Goal: Task Accomplishment & Management: Use online tool/utility

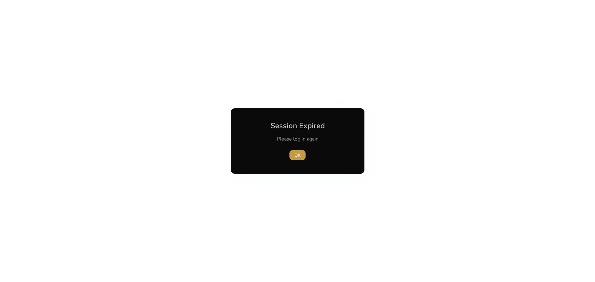
click at [294, 154] on span "OK" at bounding box center [297, 155] width 6 height 7
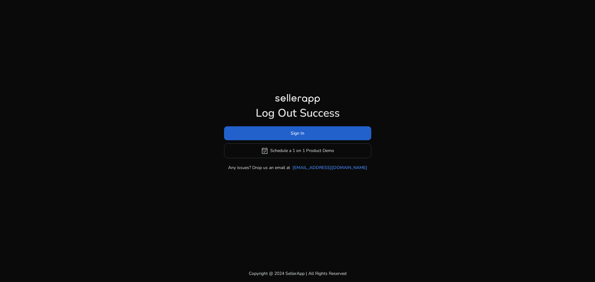
click at [302, 134] on span "Sign In" at bounding box center [297, 133] width 14 height 7
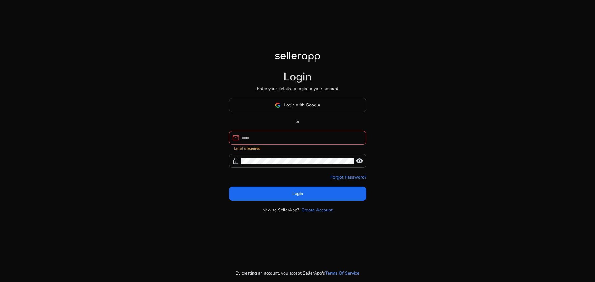
type input "**********"
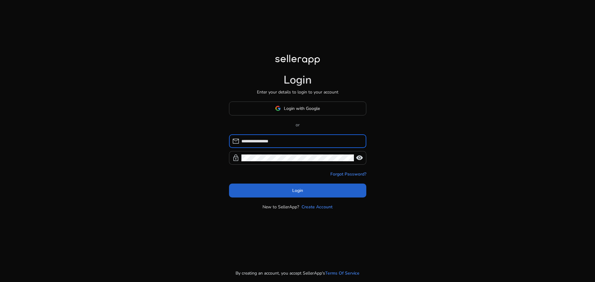
click at [298, 189] on span "Login" at bounding box center [297, 190] width 11 height 7
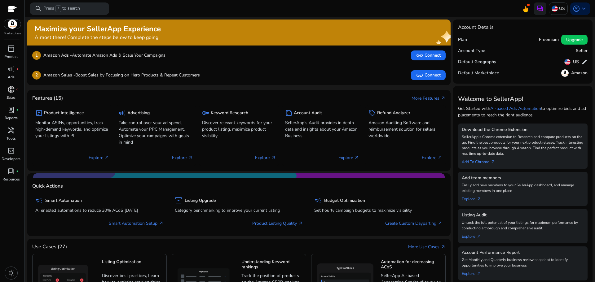
click at [13, 93] on span "donut_small" at bounding box center [10, 89] width 7 height 7
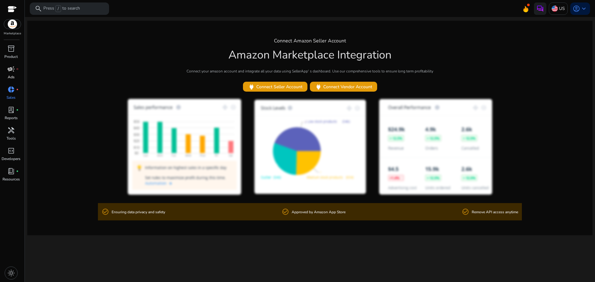
click at [13, 73] on div "campaign fiber_manual_record" at bounding box center [10, 69] width 17 height 10
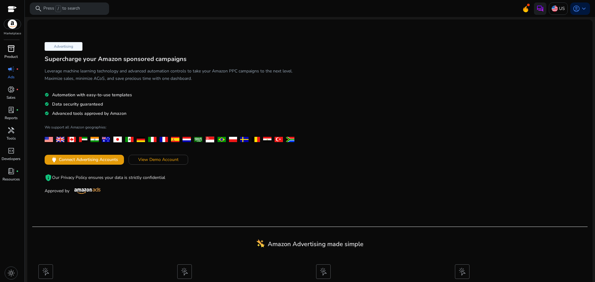
click at [14, 52] on span "inventory_2" at bounding box center [10, 48] width 7 height 7
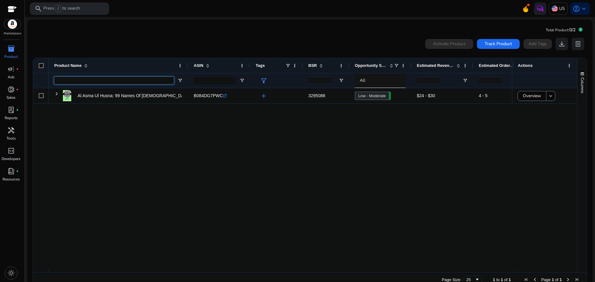
click at [82, 81] on input "Product Name Filter Input" at bounding box center [114, 80] width 120 height 7
paste input "**********"
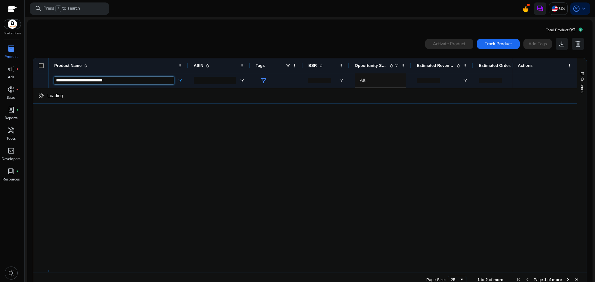
type input "**********"
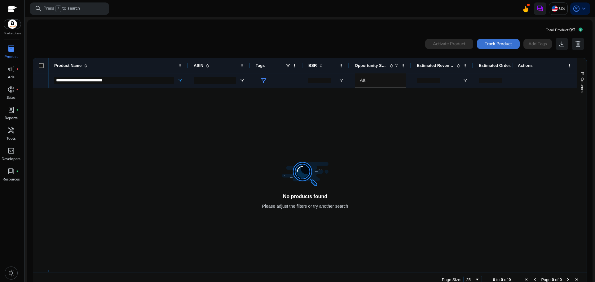
click at [495, 43] on span "Track Product" at bounding box center [497, 44] width 27 height 7
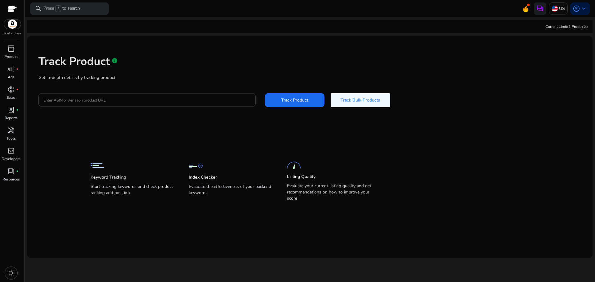
click at [161, 78] on p "Get in-depth details by tracking product" at bounding box center [309, 77] width 543 height 7
drag, startPoint x: 161, startPoint y: 78, endPoint x: 126, endPoint y: 106, distance: 45.0
click at [126, 106] on div at bounding box center [146, 100] width 207 height 14
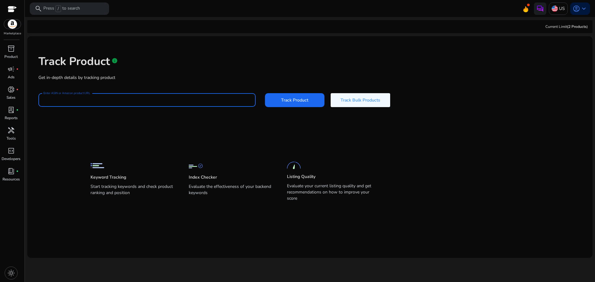
paste input "**********"
click at [265, 93] on button "Track Product" at bounding box center [294, 100] width 59 height 14
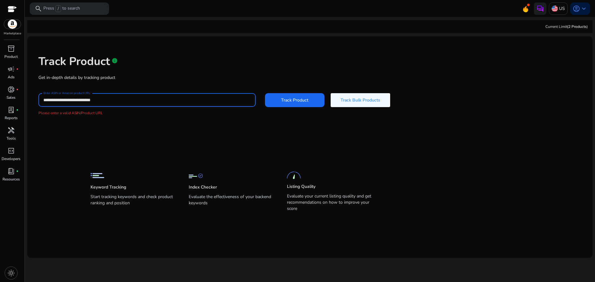
paste input "******"
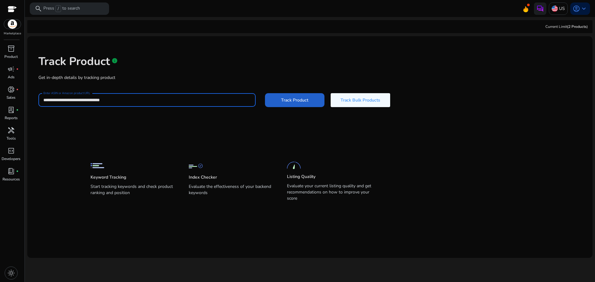
type input "**********"
click at [287, 105] on span at bounding box center [294, 100] width 59 height 15
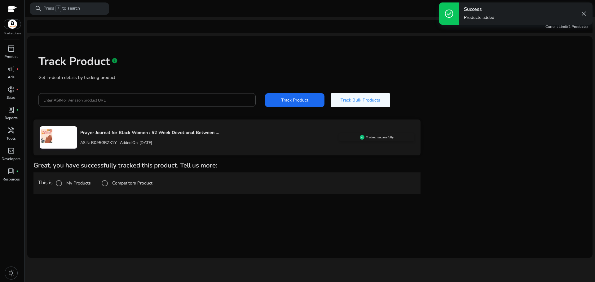
click at [96, 142] on p "ASIN: B095GRZX1Y" at bounding box center [98, 143] width 37 height 6
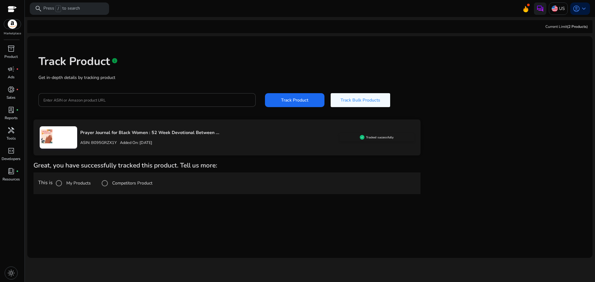
click at [96, 132] on p "Prayer Journal for Black Women : 52 Week Devotional Between ..." at bounding box center [209, 132] width 259 height 7
click at [45, 142] on img at bounding box center [47, 136] width 14 height 14
click at [53, 136] on img at bounding box center [47, 136] width 14 height 14
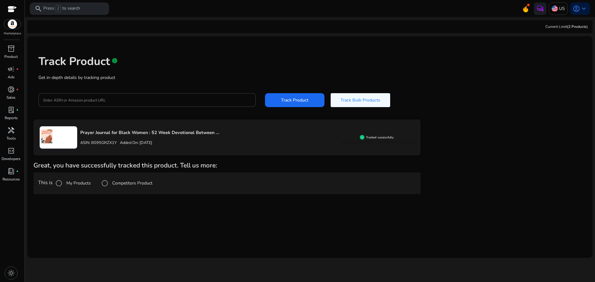
click at [381, 141] on div "Tracked successfully" at bounding box center [376, 137] width 75 height 8
click at [366, 136] on h5 "Tracked successfully" at bounding box center [380, 138] width 28 height 4
click at [111, 128] on div "Prayer Journal for Black Women : 52 Week Devotional Between ... ASIN: B095GRZX1…" at bounding box center [208, 138] width 262 height 24
click at [58, 132] on div at bounding box center [58, 137] width 37 height 22
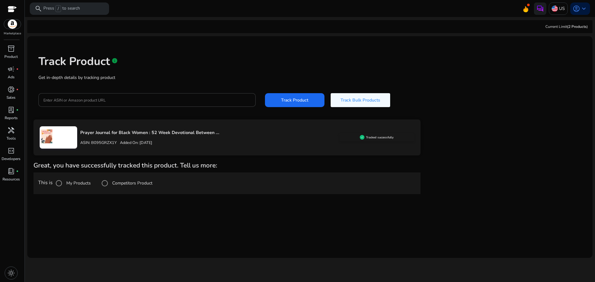
click at [58, 132] on div at bounding box center [58, 137] width 37 height 22
click at [59, 132] on div at bounding box center [58, 137] width 37 height 22
click at [63, 128] on div at bounding box center [58, 137] width 37 height 22
drag, startPoint x: 103, startPoint y: 138, endPoint x: 200, endPoint y: 138, distance: 97.2
click at [195, 138] on div "ASIN: B095GRZX1Y Added On: [DATE]" at bounding box center [209, 143] width 259 height 10
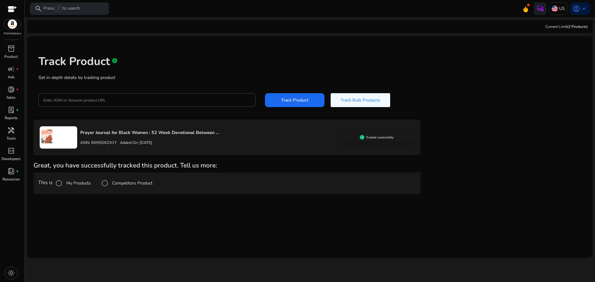
click at [370, 135] on div "Tracked successfully" at bounding box center [376, 137] width 75 height 8
click at [12, 55] on p "Product" at bounding box center [10, 57] width 13 height 6
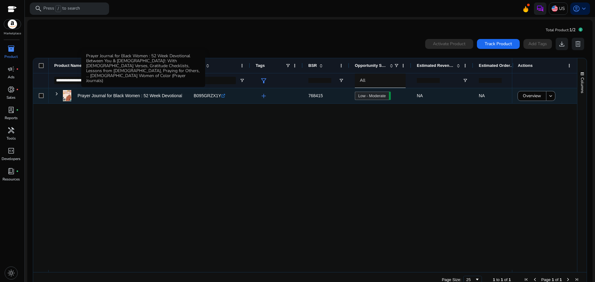
click at [114, 96] on p "Prayer Journal for Black Women : 52 Week Devotional Between You..." at bounding box center [144, 95] width 135 height 13
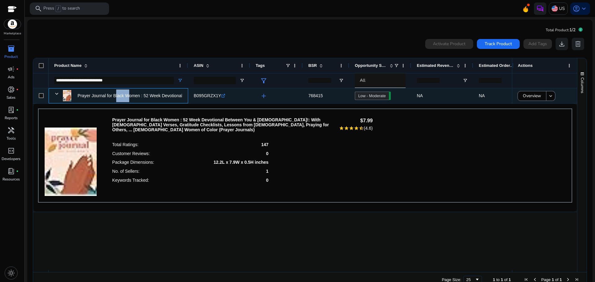
click at [116, 95] on p "Prayer Journal for Black Women : 52 Week Devotional Between You..." at bounding box center [144, 95] width 135 height 13
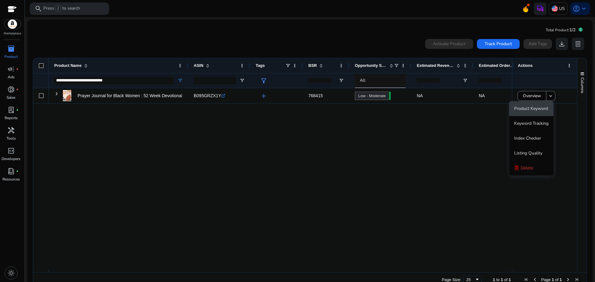
click at [538, 107] on span "Product Keyword" at bounding box center [531, 109] width 34 height 6
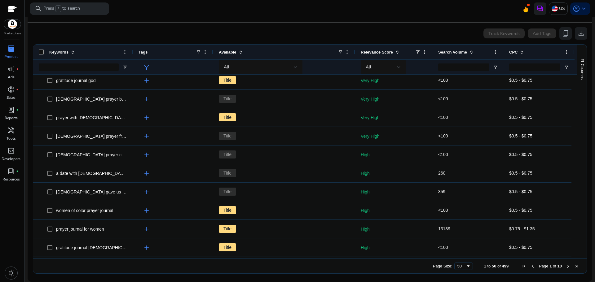
scroll to position [373, 0]
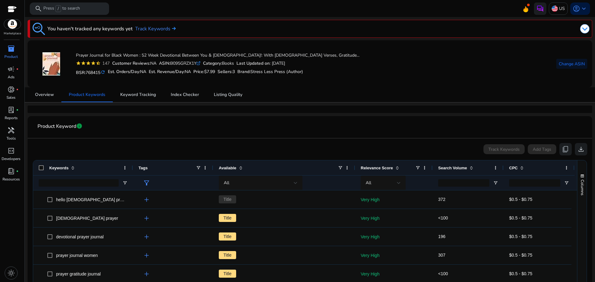
click at [66, 127] on span "Product Keyword" at bounding box center [56, 126] width 39 height 11
copy span "Product Keyword"
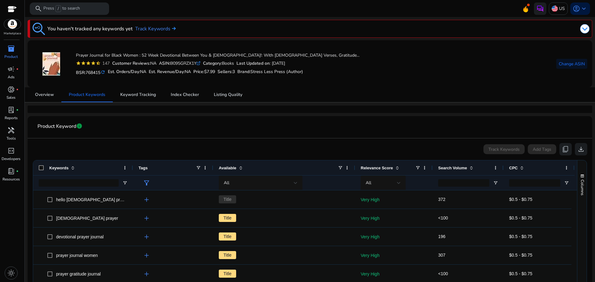
click at [498, 87] on div "Overview Product Keywords Keyword Tracking Index Checker Listing Quality" at bounding box center [310, 94] width 564 height 15
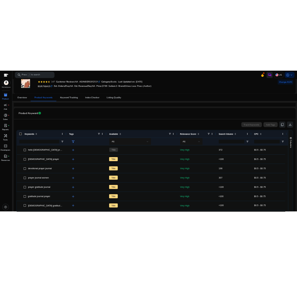
scroll to position [116, 0]
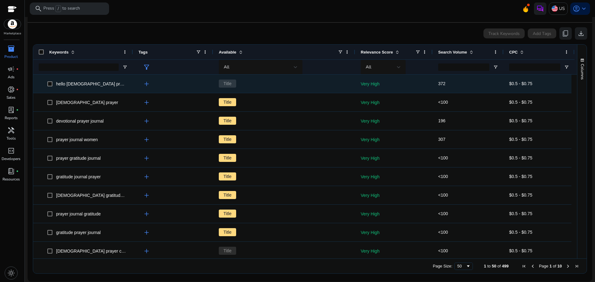
click at [95, 84] on span "hello [DEMOGRAPHIC_DATA] prayer journal" at bounding box center [99, 83] width 87 height 5
copy span "hello [DEMOGRAPHIC_DATA] prayer journal"
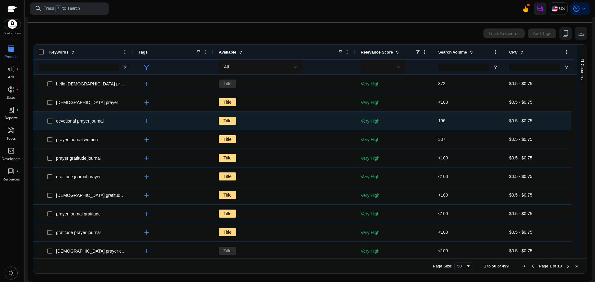
click at [90, 121] on span "devotional prayer journal" at bounding box center [79, 121] width 47 height 5
copy span "devotional prayer journal"
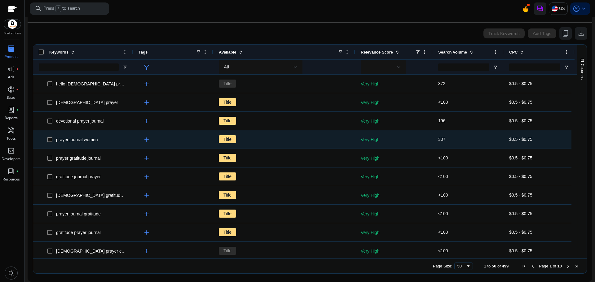
click at [94, 140] on span "prayer journal women" at bounding box center [77, 139] width 42 height 5
copy span "prayer journal women"
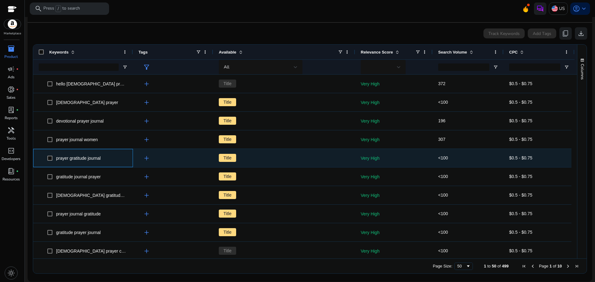
click at [76, 158] on span "prayer gratitude journal" at bounding box center [78, 158] width 45 height 5
click at [93, 158] on span "prayer gratitude journal" at bounding box center [78, 158] width 45 height 5
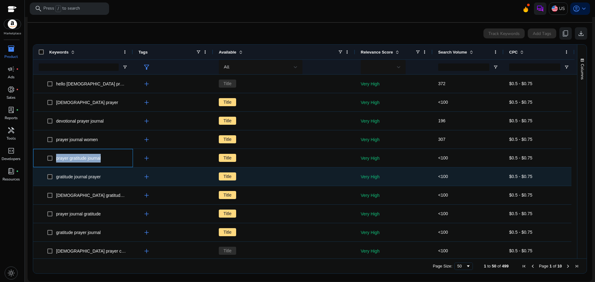
copy span "prayer gratitude journal"
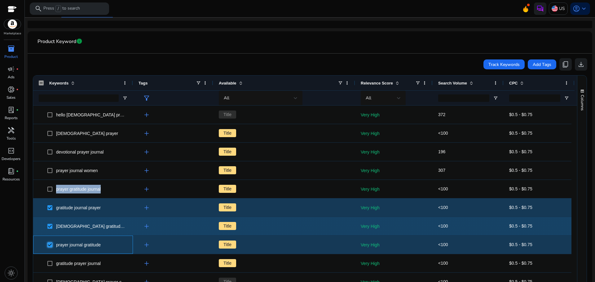
scroll to position [31, 0]
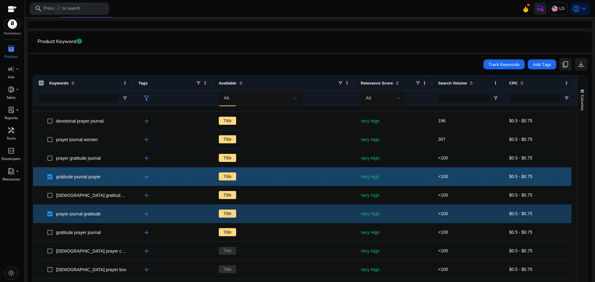
click at [47, 179] on span "gratitude journal prayer" at bounding box center [83, 176] width 89 height 13
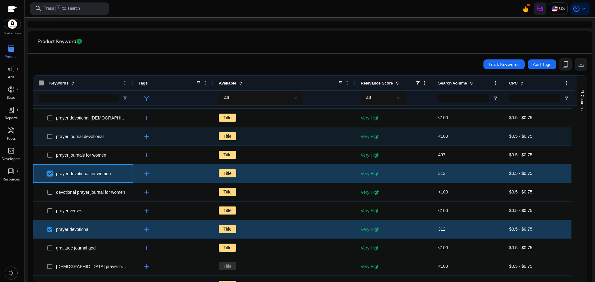
scroll to position [248, 0]
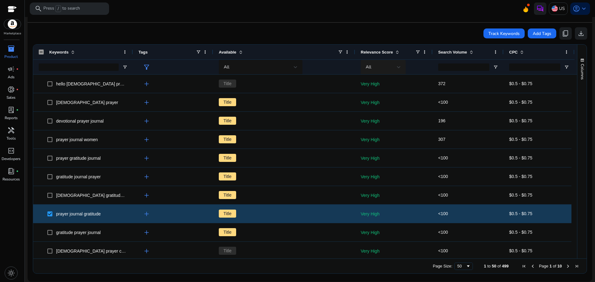
click at [396, 63] on div "All" at bounding box center [382, 66] width 35 height 7
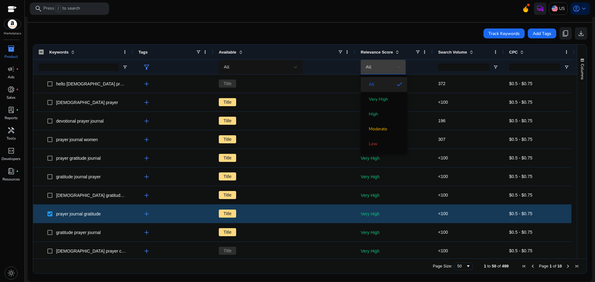
click at [396, 63] on div at bounding box center [297, 141] width 595 height 282
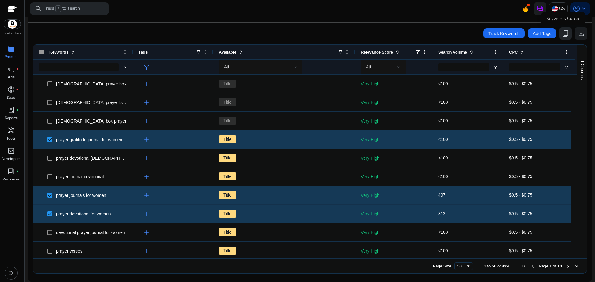
click at [563, 33] on span "content_copy" at bounding box center [564, 33] width 7 height 7
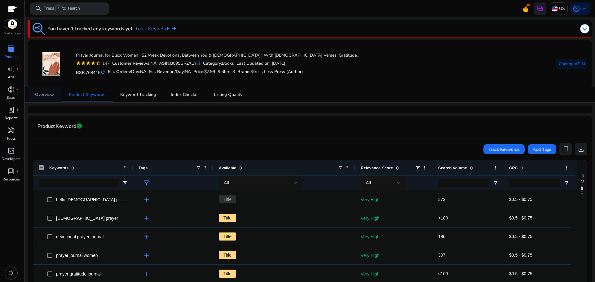
click at [52, 93] on span "Overview" at bounding box center [44, 95] width 19 height 4
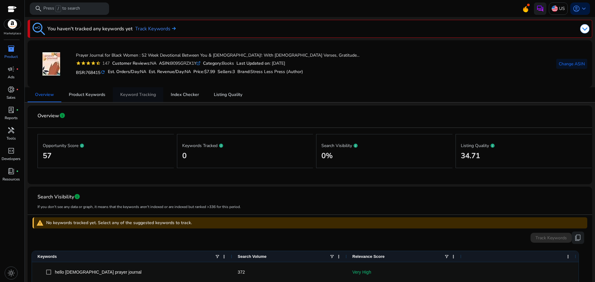
click at [142, 96] on span "Keyword Tracking" at bounding box center [138, 95] width 36 height 4
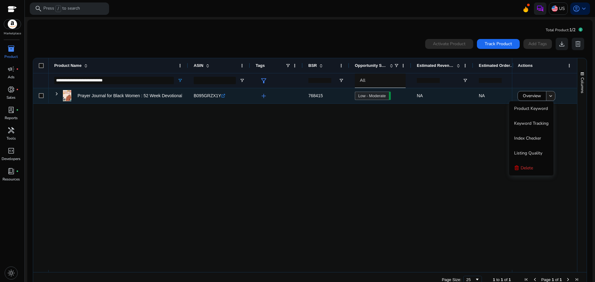
click at [551, 97] on mat-icon "keyboard_arrow_down" at bounding box center [550, 96] width 6 height 6
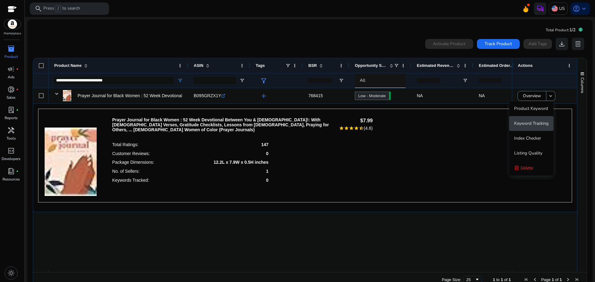
click at [539, 127] on span "Keyword Tracking" at bounding box center [531, 123] width 34 height 12
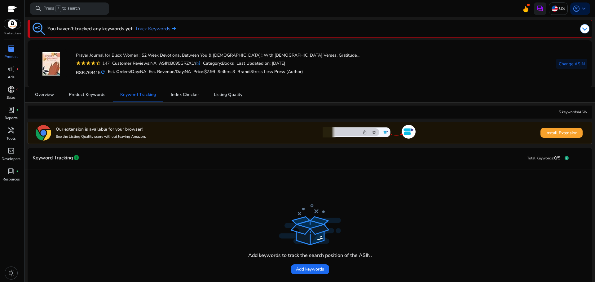
click at [16, 94] on div "donut_small fiber_manual_record" at bounding box center [10, 90] width 17 height 10
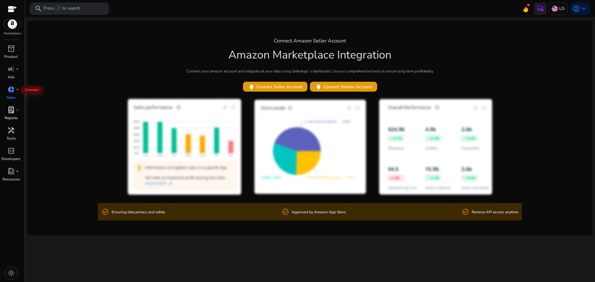
click at [16, 115] on p "Reports" at bounding box center [11, 118] width 13 height 6
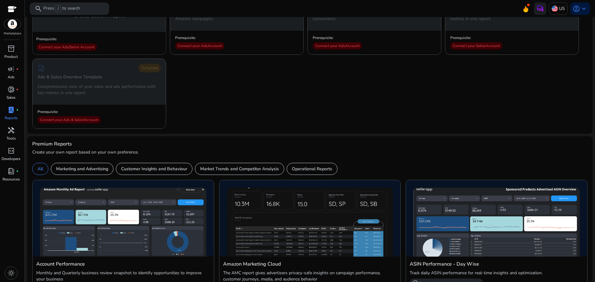
scroll to position [248, 0]
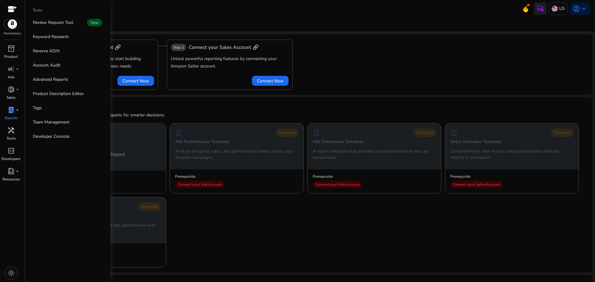
scroll to position [248, 0]
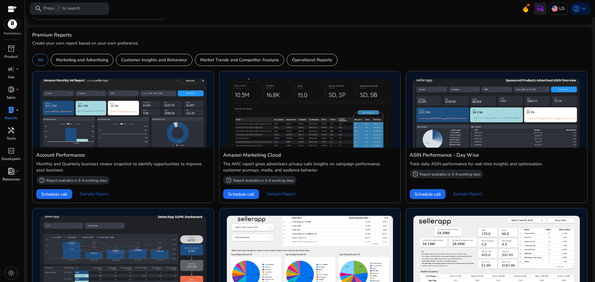
click at [16, 178] on p "Resources" at bounding box center [10, 180] width 17 height 6
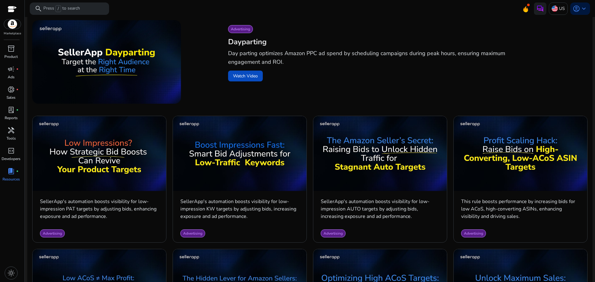
scroll to position [279, 0]
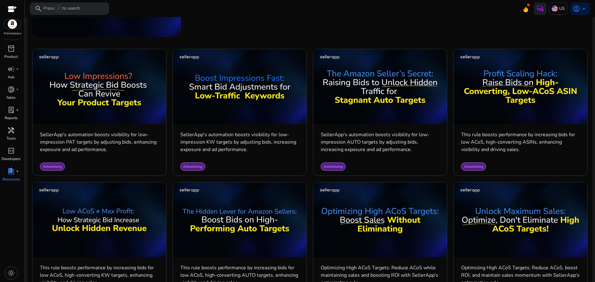
click at [14, 25] on img at bounding box center [12, 24] width 17 height 9
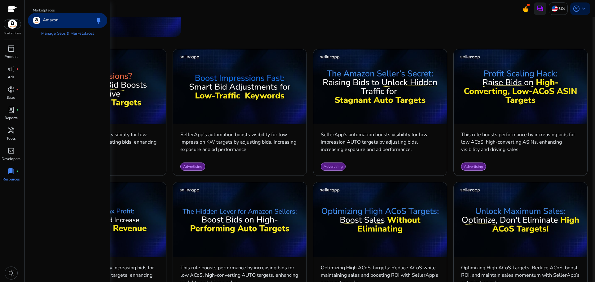
click at [14, 25] on img at bounding box center [12, 24] width 17 height 9
click at [10, 8] on div at bounding box center [12, 9] width 9 height 7
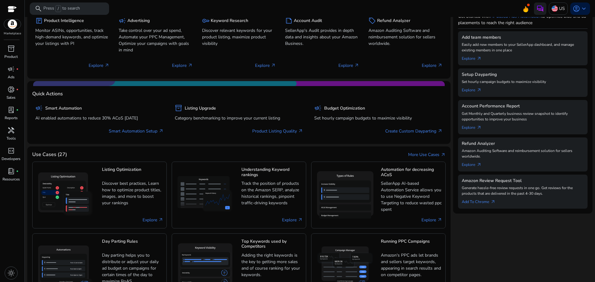
scroll to position [1, 0]
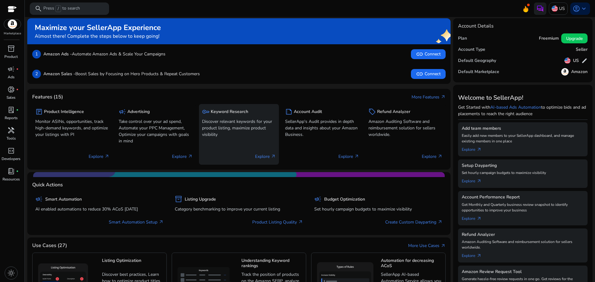
click at [230, 124] on p "Discover relevant keywords for your product listing, maximize product visibility" at bounding box center [239, 128] width 74 height 20
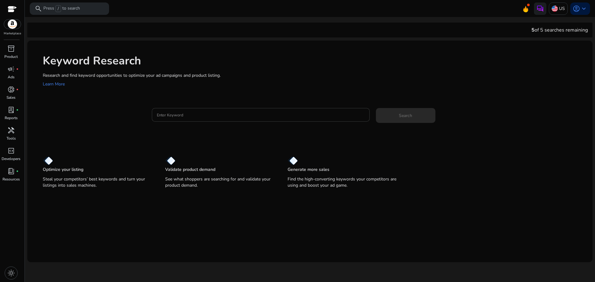
click at [221, 121] on div at bounding box center [261, 115] width 208 height 14
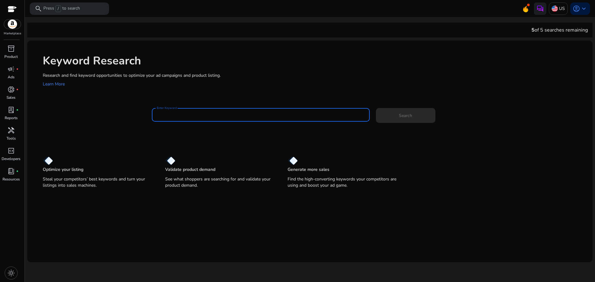
click at [221, 119] on div at bounding box center [261, 115] width 208 height 14
paste input "**********"
type input "**********"
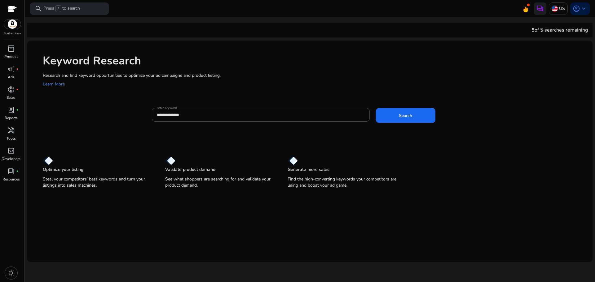
drag, startPoint x: 439, startPoint y: 117, endPoint x: 417, endPoint y: 119, distance: 22.4
click at [439, 117] on div "Search" at bounding box center [408, 114] width 65 height 15
click at [417, 119] on span at bounding box center [405, 115] width 59 height 15
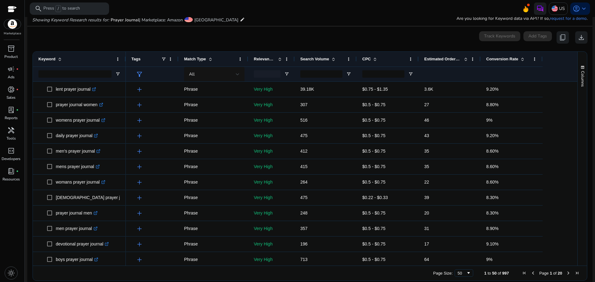
scroll to position [74, 0]
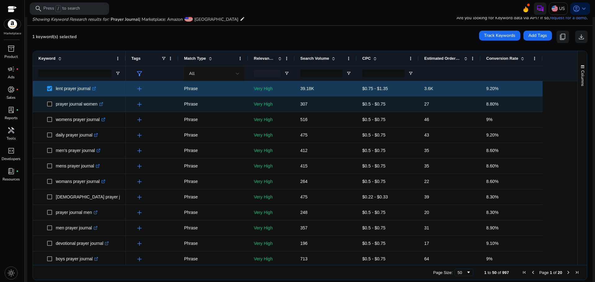
click at [46, 105] on span "prayer journal women .st0{fill:#2c8af8}" at bounding box center [79, 104] width 82 height 13
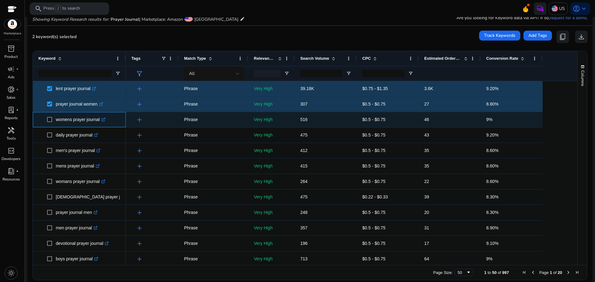
click at [51, 124] on span at bounding box center [51, 119] width 9 height 13
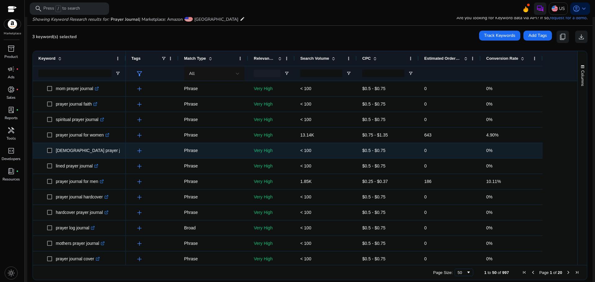
scroll to position [334, 0]
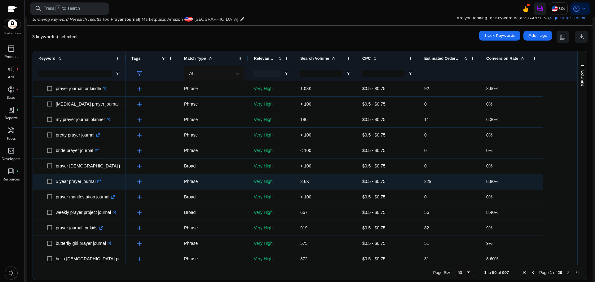
click at [47, 183] on span "5 year prayer journal .st0{fill:#2c8af8}" at bounding box center [79, 181] width 82 height 13
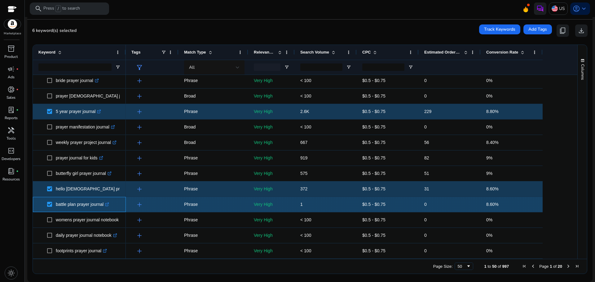
click at [46, 203] on span "battle plan prayer journal .st0{fill:#2c8af8}" at bounding box center [79, 204] width 82 height 13
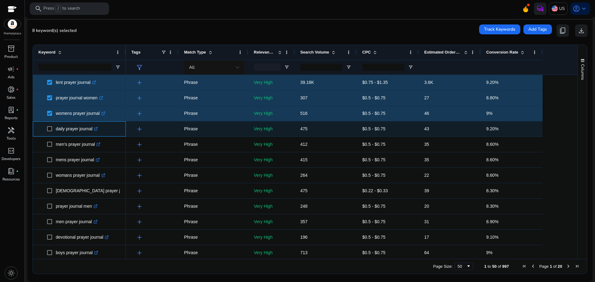
click at [46, 129] on span "daily prayer journal .st0{fill:#2c8af8}" at bounding box center [79, 129] width 82 height 13
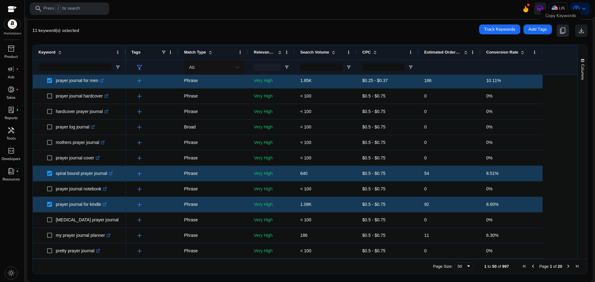
click at [559, 32] on span "content_copy" at bounding box center [562, 30] width 7 height 7
click at [560, 29] on span "content_copy" at bounding box center [562, 30] width 7 height 7
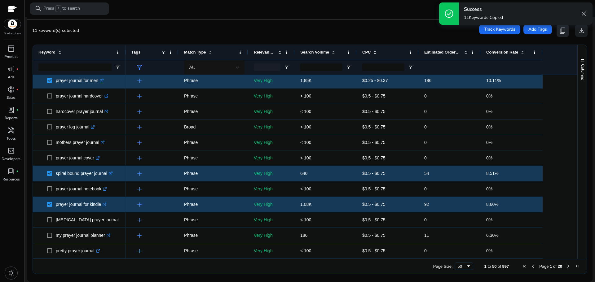
click at [560, 29] on span "content_copy" at bounding box center [562, 30] width 7 height 7
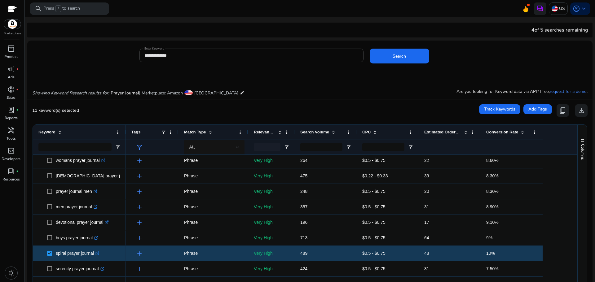
click at [46, 112] on span "11 keyword(s) selected" at bounding box center [55, 110] width 47 height 6
copy span "keyword"
